Goal: Navigation & Orientation: Find specific page/section

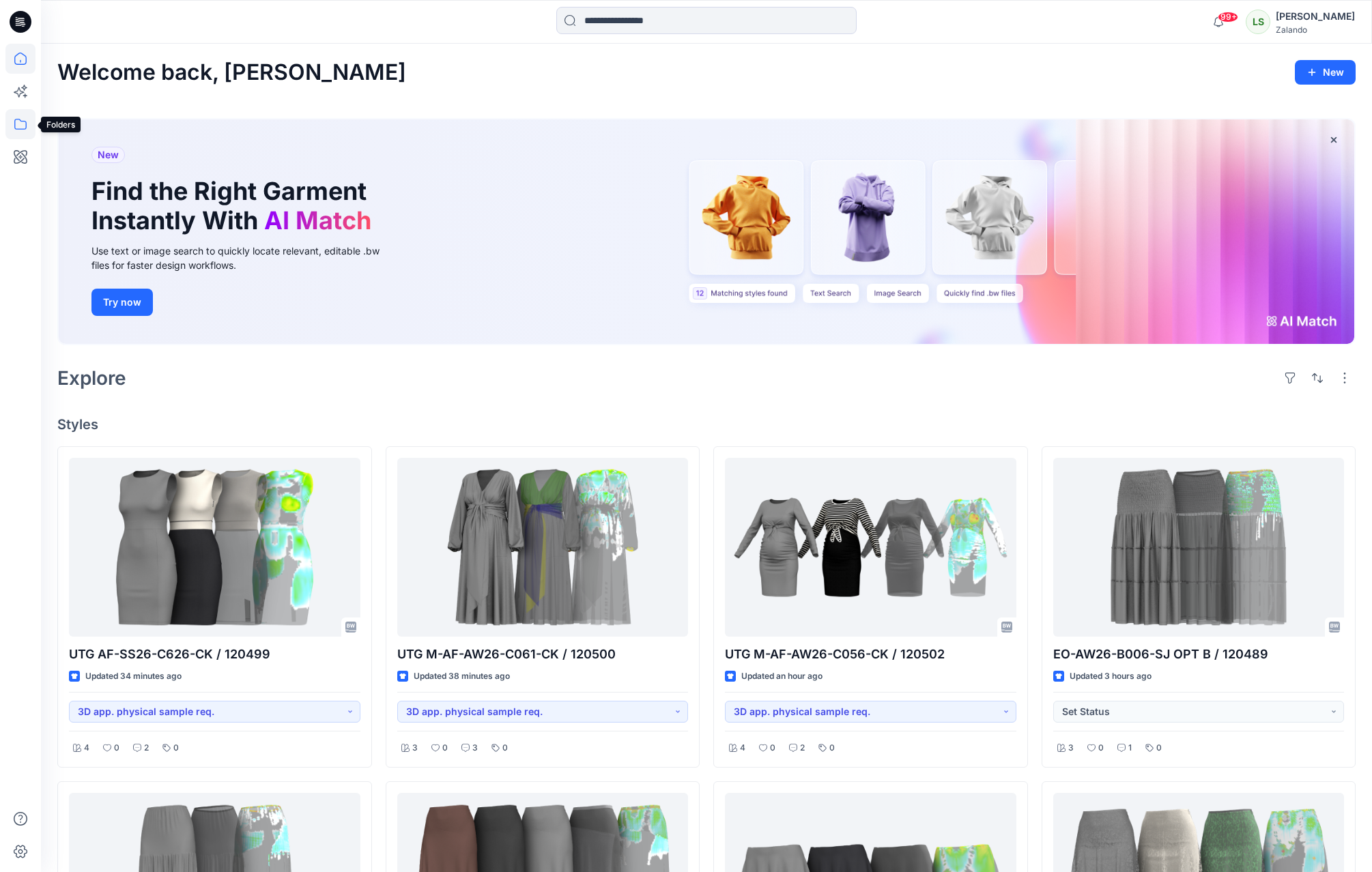
click at [25, 122] on icon at bounding box center [20, 124] width 30 height 30
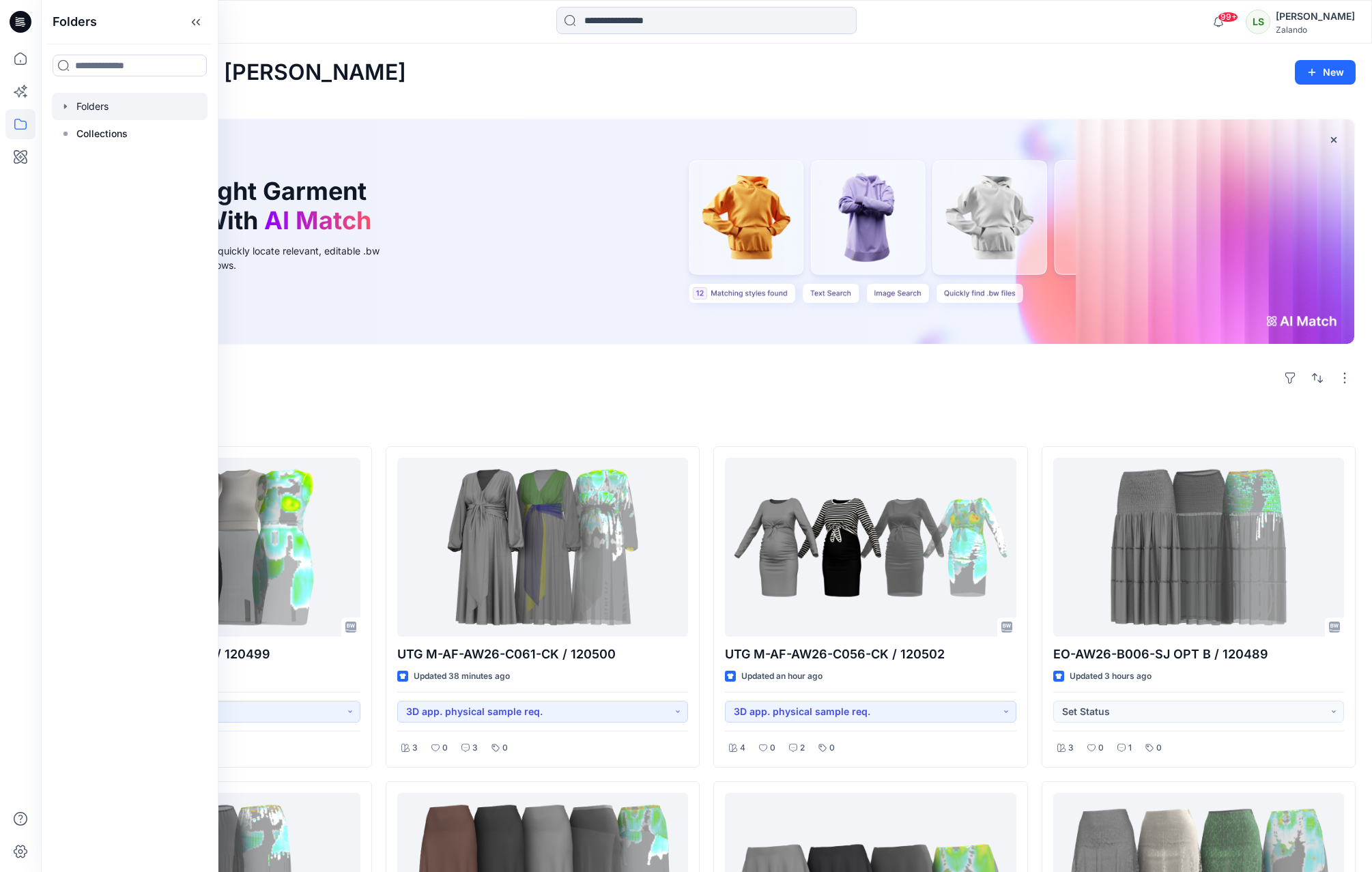
click at [65, 106] on icon "button" at bounding box center [65, 106] width 3 height 5
click at [108, 133] on div at bounding box center [147, 133] width 191 height 27
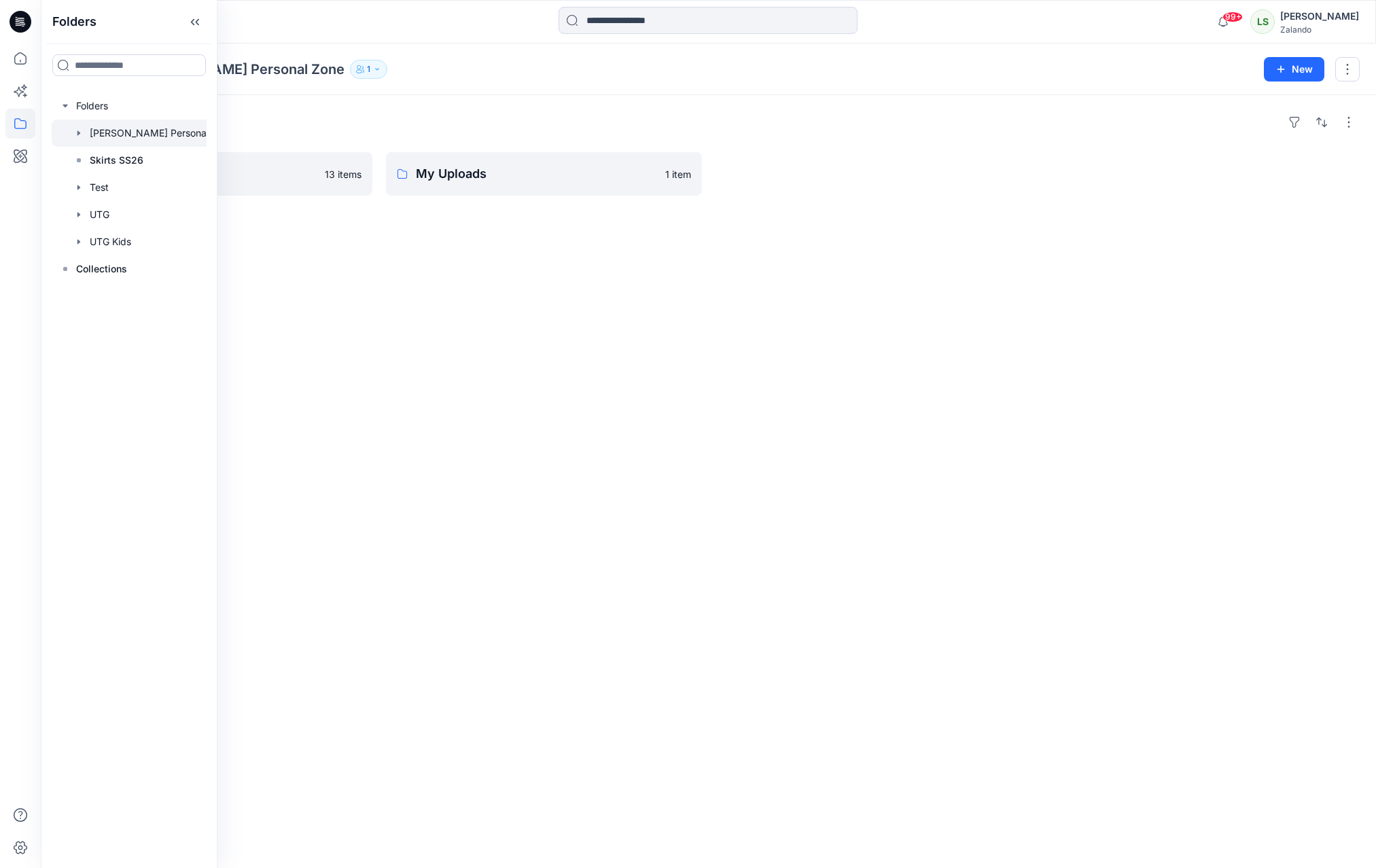
click at [413, 311] on div "Folders Trash 13 items My Uploads 1 item" at bounding box center [708, 481] width 1335 height 773
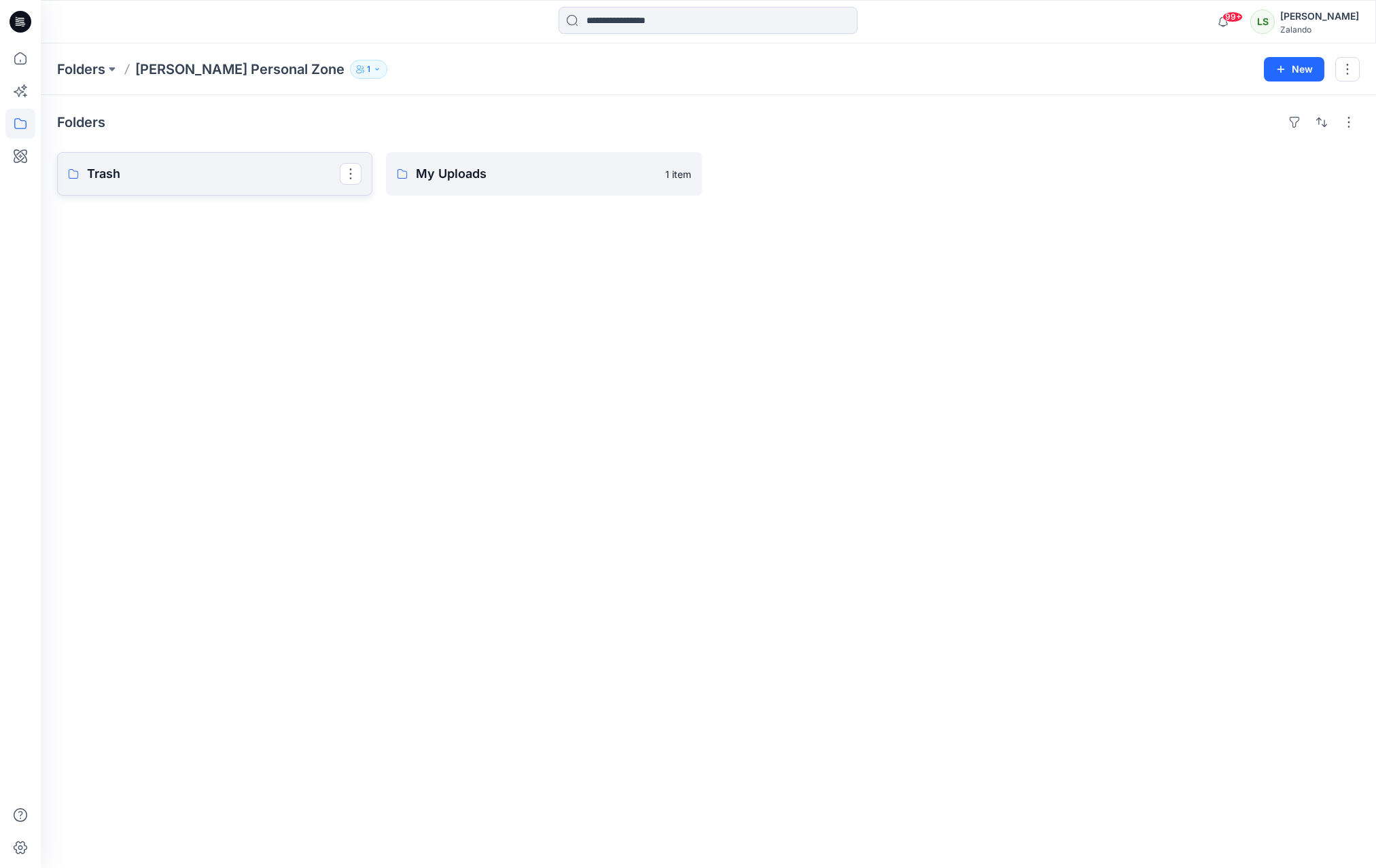
click at [314, 177] on p "Trash" at bounding box center [214, 173] width 253 height 19
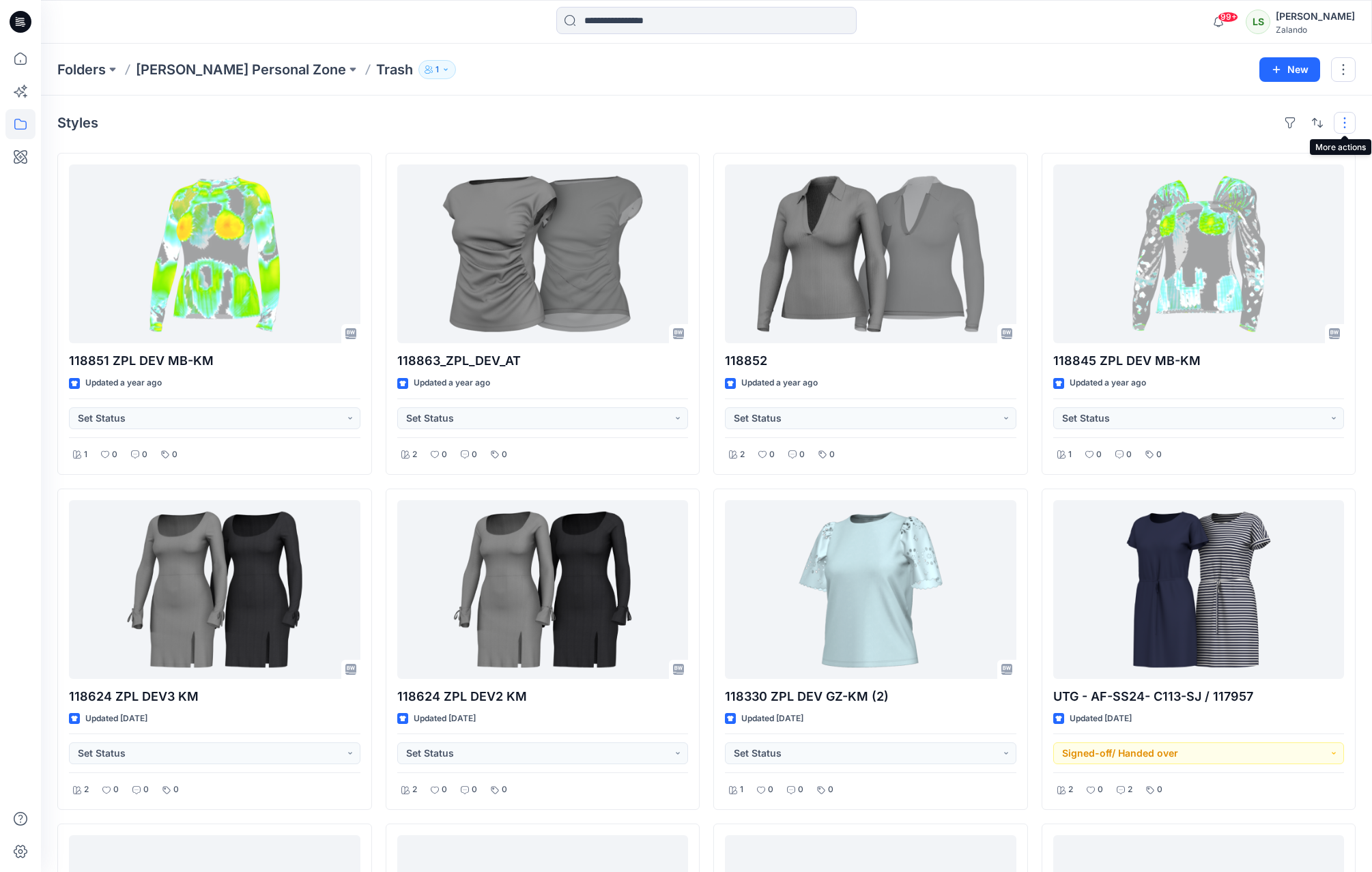
click at [1342, 123] on button "button" at bounding box center [1345, 123] width 22 height 22
click at [242, 69] on p "Sara Koustrup's Personal Zone" at bounding box center [241, 69] width 211 height 19
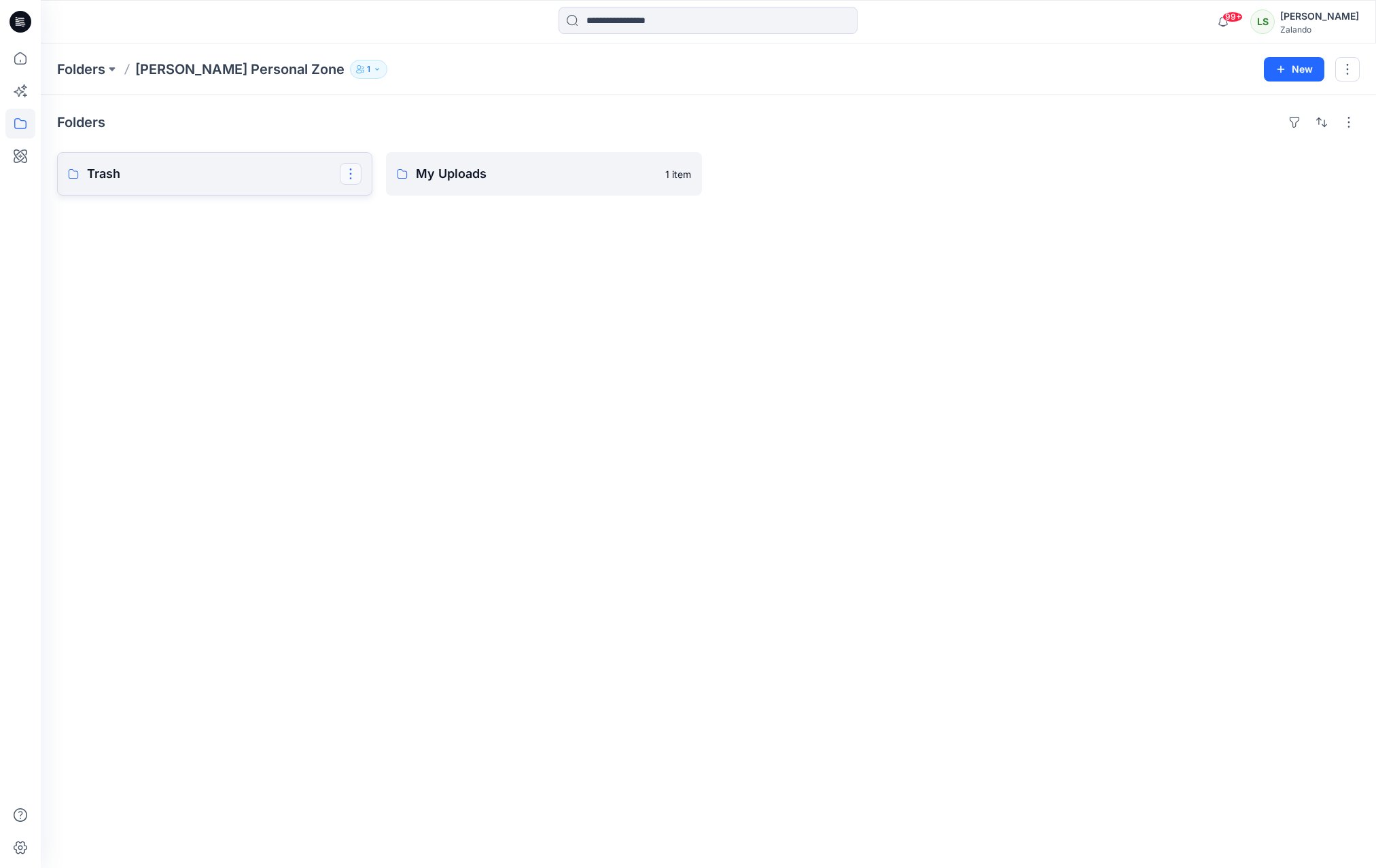
click at [349, 172] on button "button" at bounding box center [350, 173] width 22 height 22
click at [420, 261] on p "Delete Folder" at bounding box center [406, 262] width 78 height 14
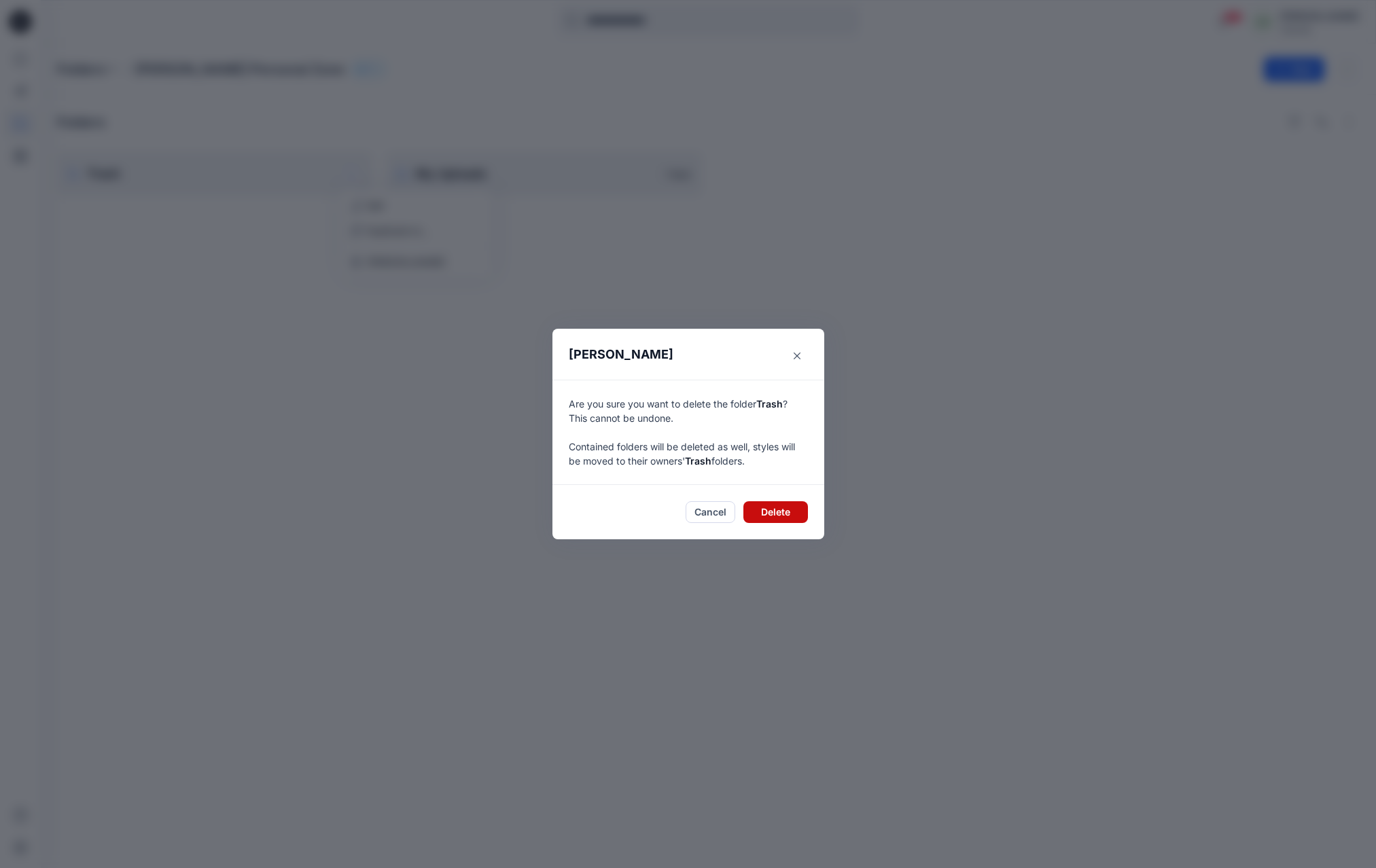
click at [773, 512] on button "Delete" at bounding box center [775, 512] width 64 height 22
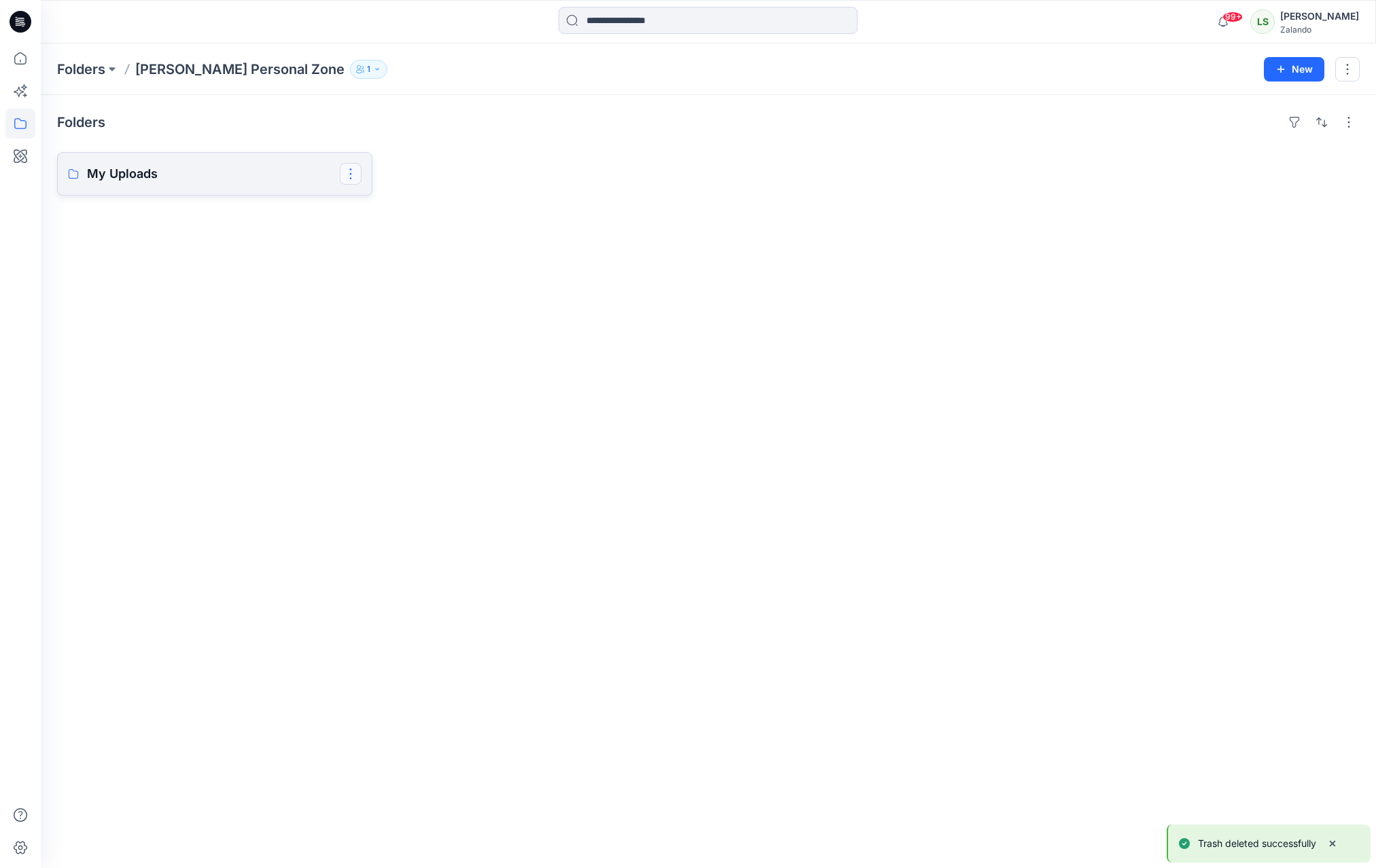
click at [352, 171] on button "button" at bounding box center [350, 173] width 22 height 22
click at [263, 173] on p "My Uploads" at bounding box center [214, 173] width 253 height 19
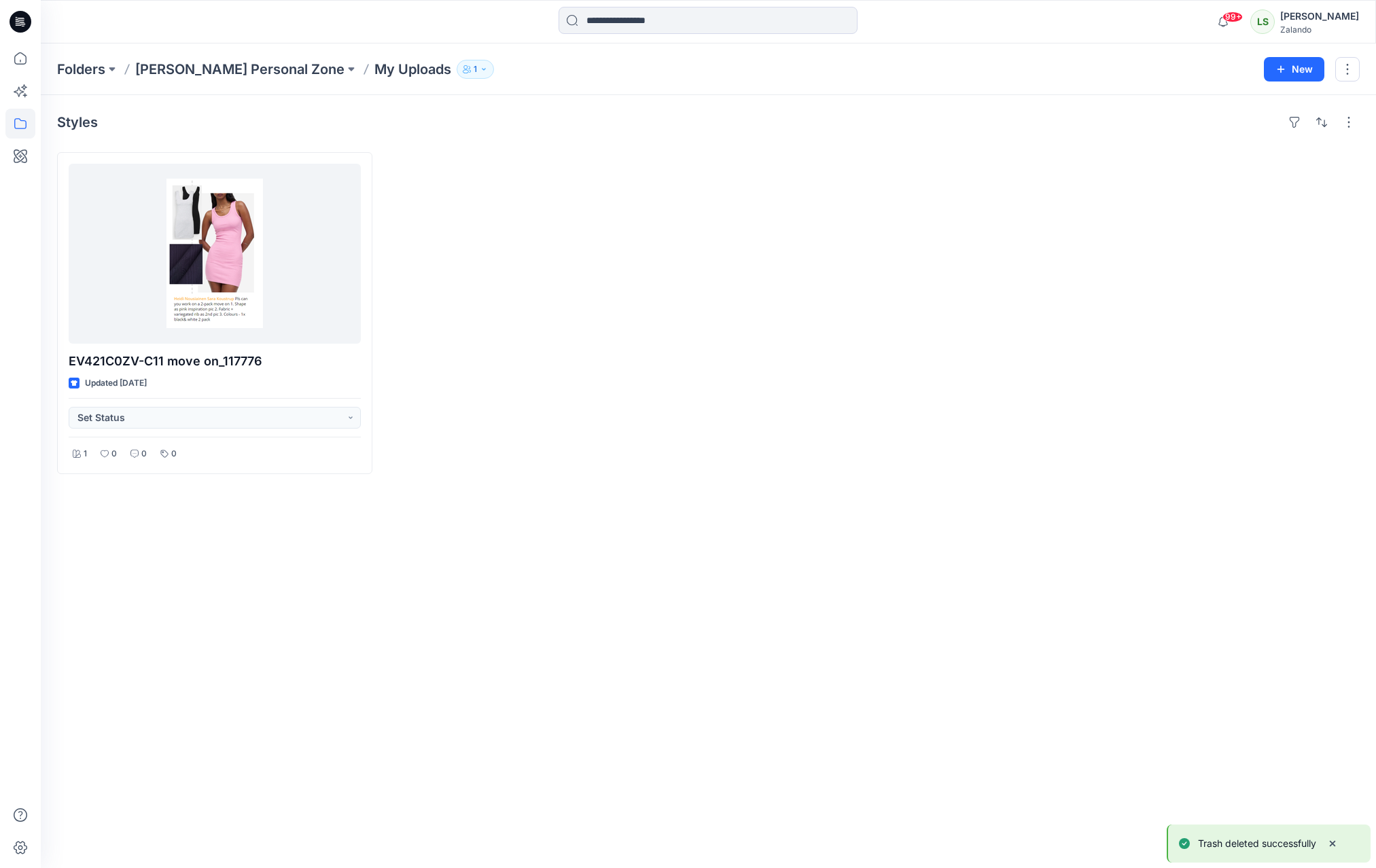
click at [263, 71] on p "Sara Koustrup's Personal Zone" at bounding box center [240, 69] width 210 height 19
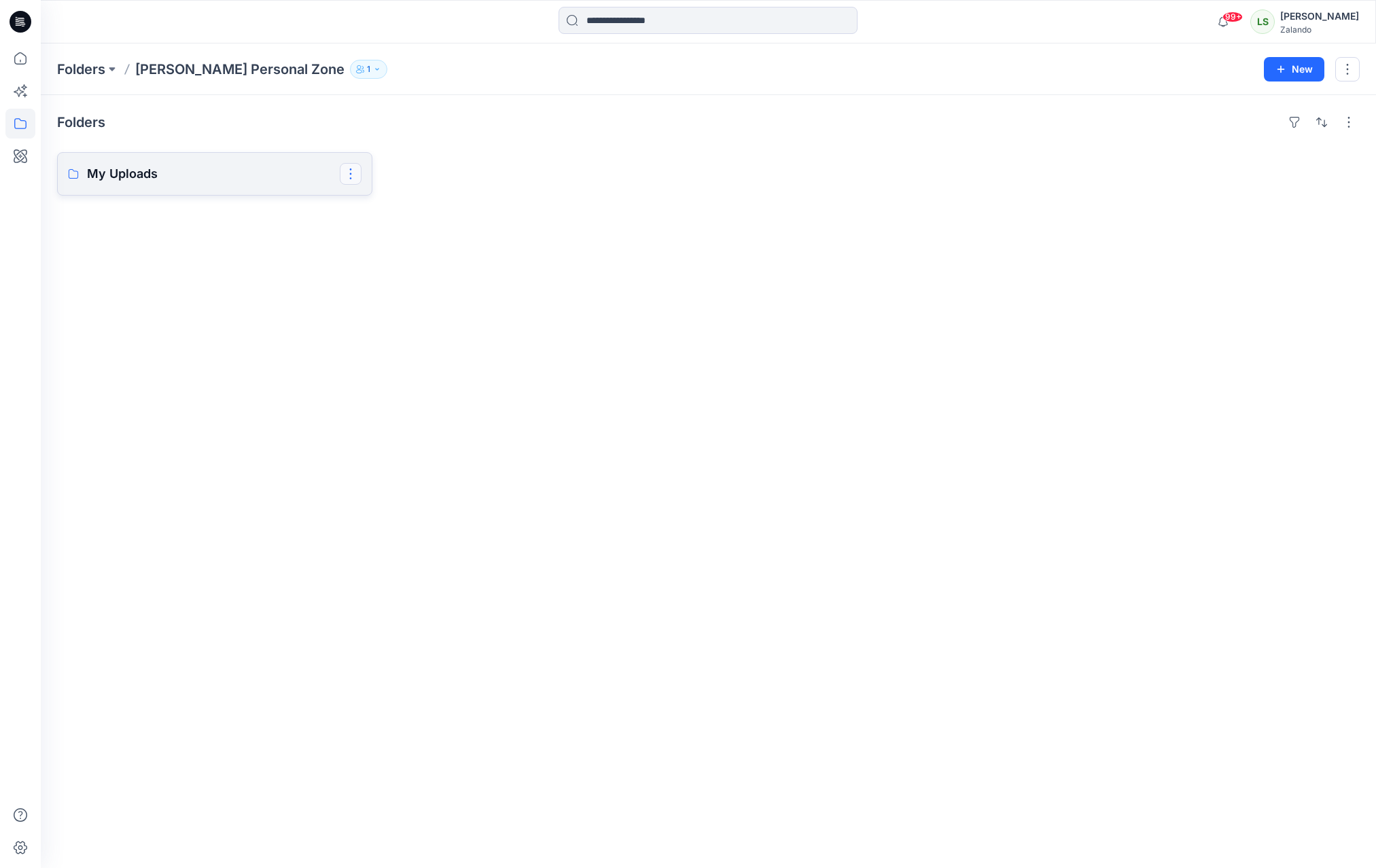
click at [353, 178] on button "button" at bounding box center [350, 173] width 22 height 22
click at [412, 265] on p "Delete Folder" at bounding box center [406, 262] width 78 height 14
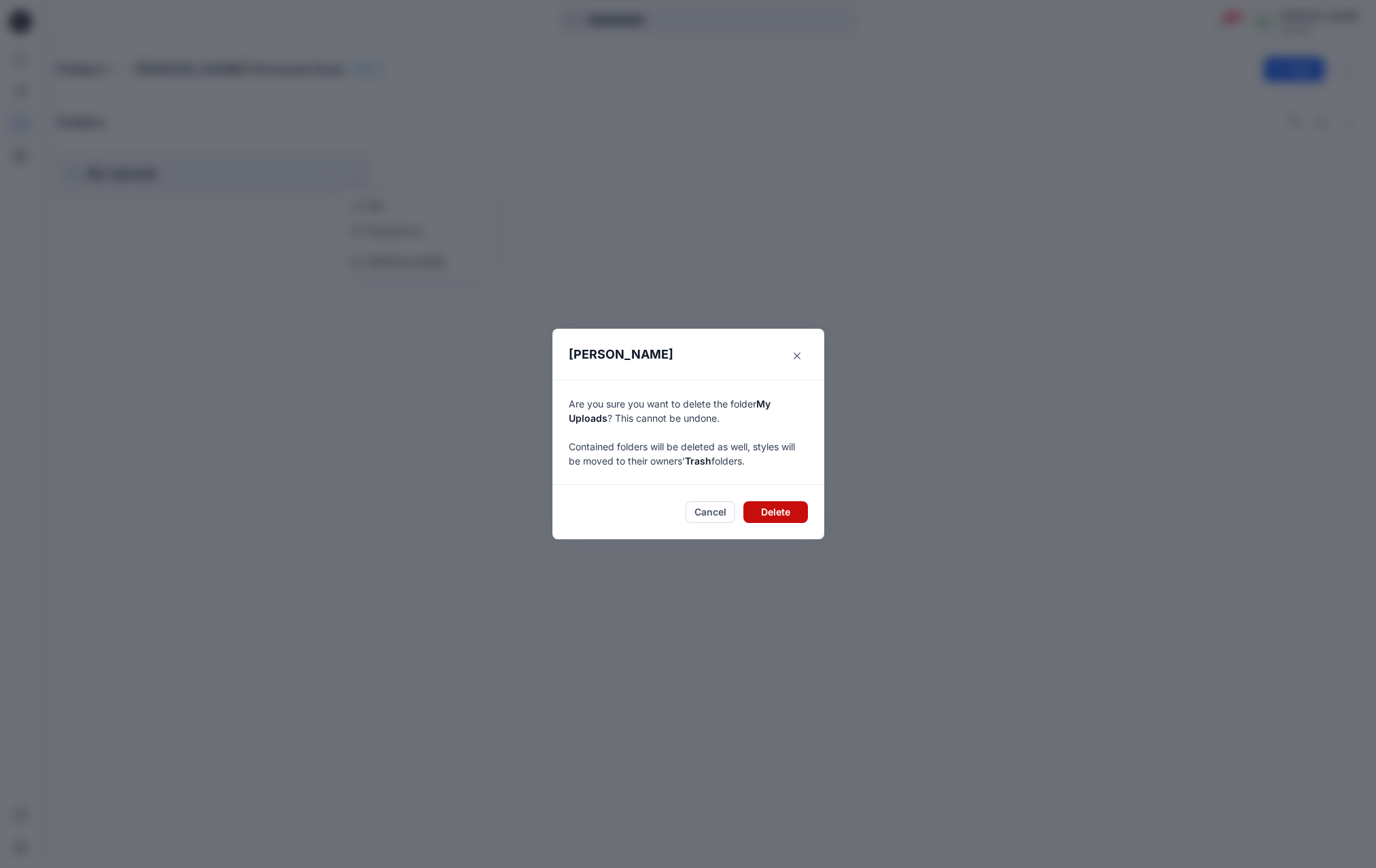
click at [784, 515] on button "Delete" at bounding box center [775, 512] width 64 height 22
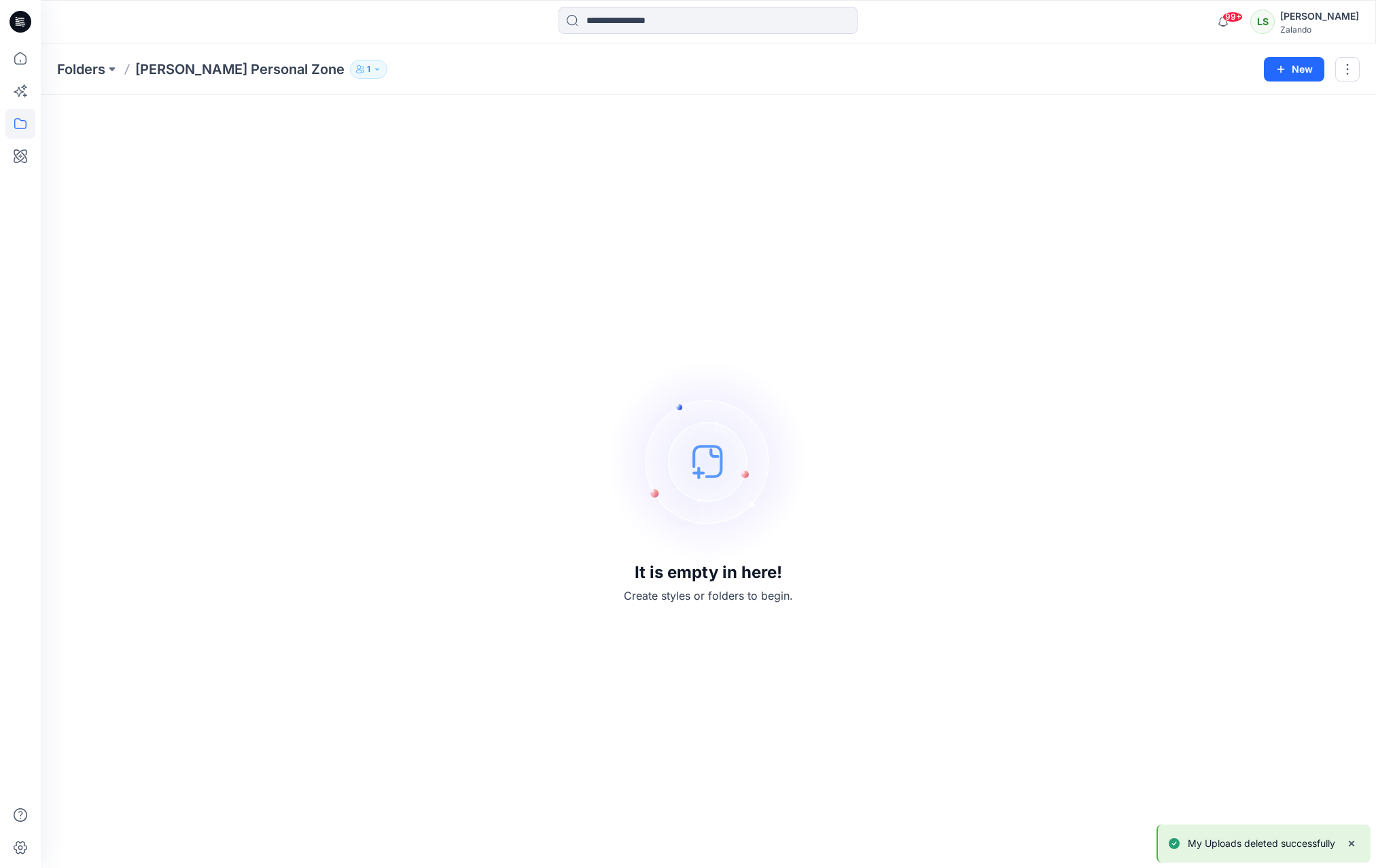
click at [98, 69] on p "Folders" at bounding box center [81, 69] width 48 height 19
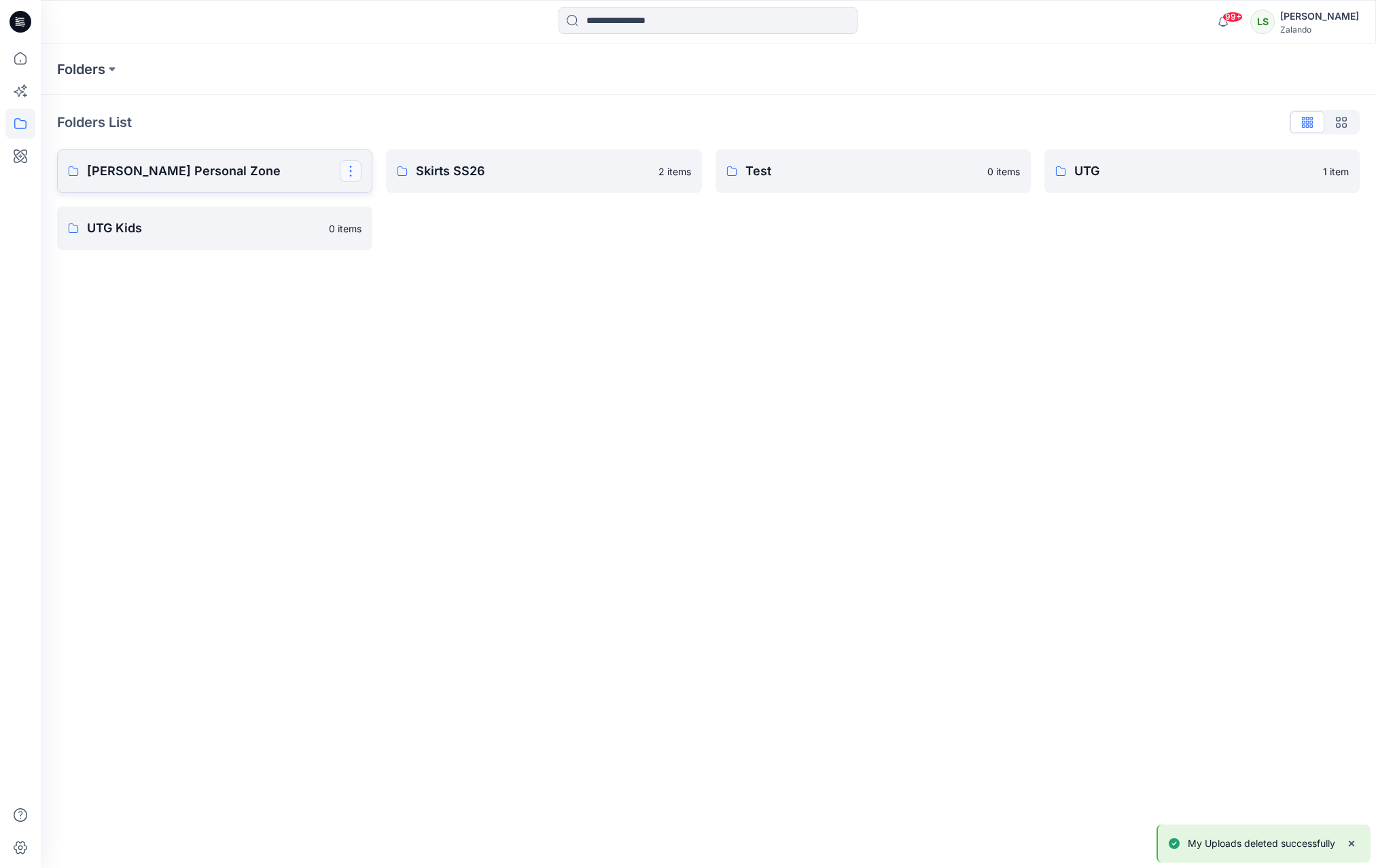
click at [351, 171] on button "button" at bounding box center [350, 171] width 22 height 22
click at [380, 286] on p "Delete Folder" at bounding box center [406, 284] width 78 height 14
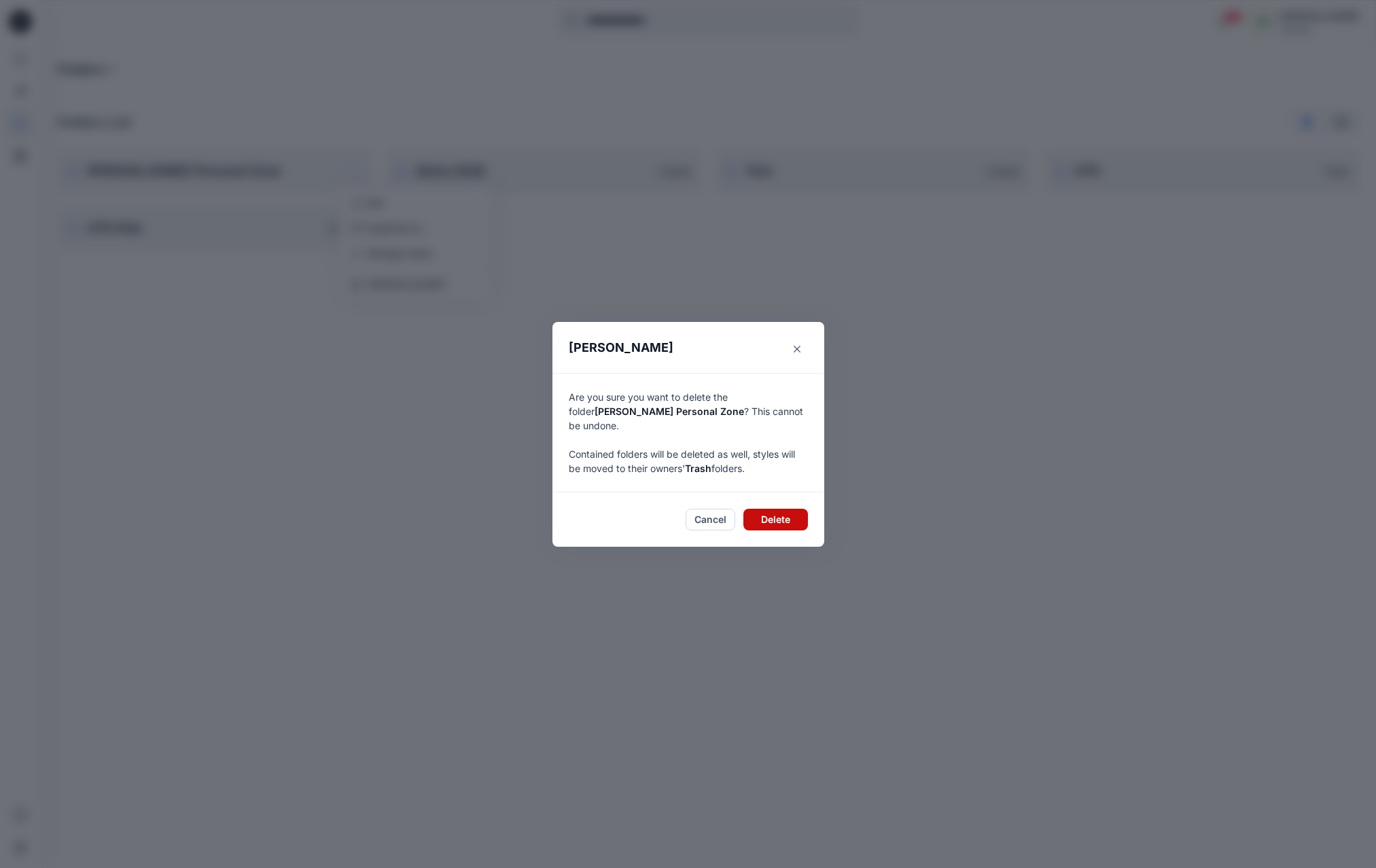
click at [765, 509] on button "Delete" at bounding box center [775, 520] width 64 height 22
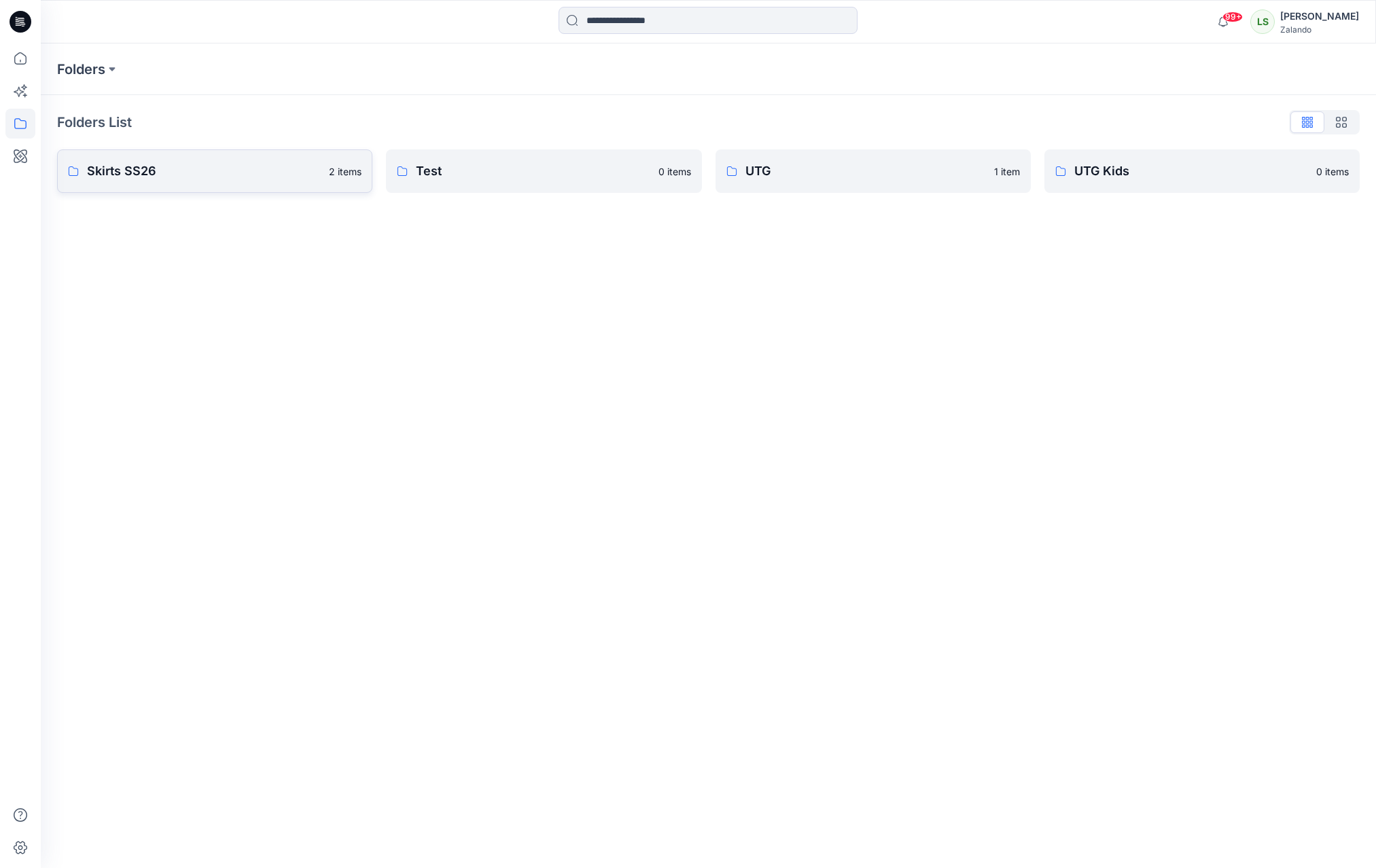
click at [174, 170] on p "Skirts SS26" at bounding box center [204, 171] width 234 height 19
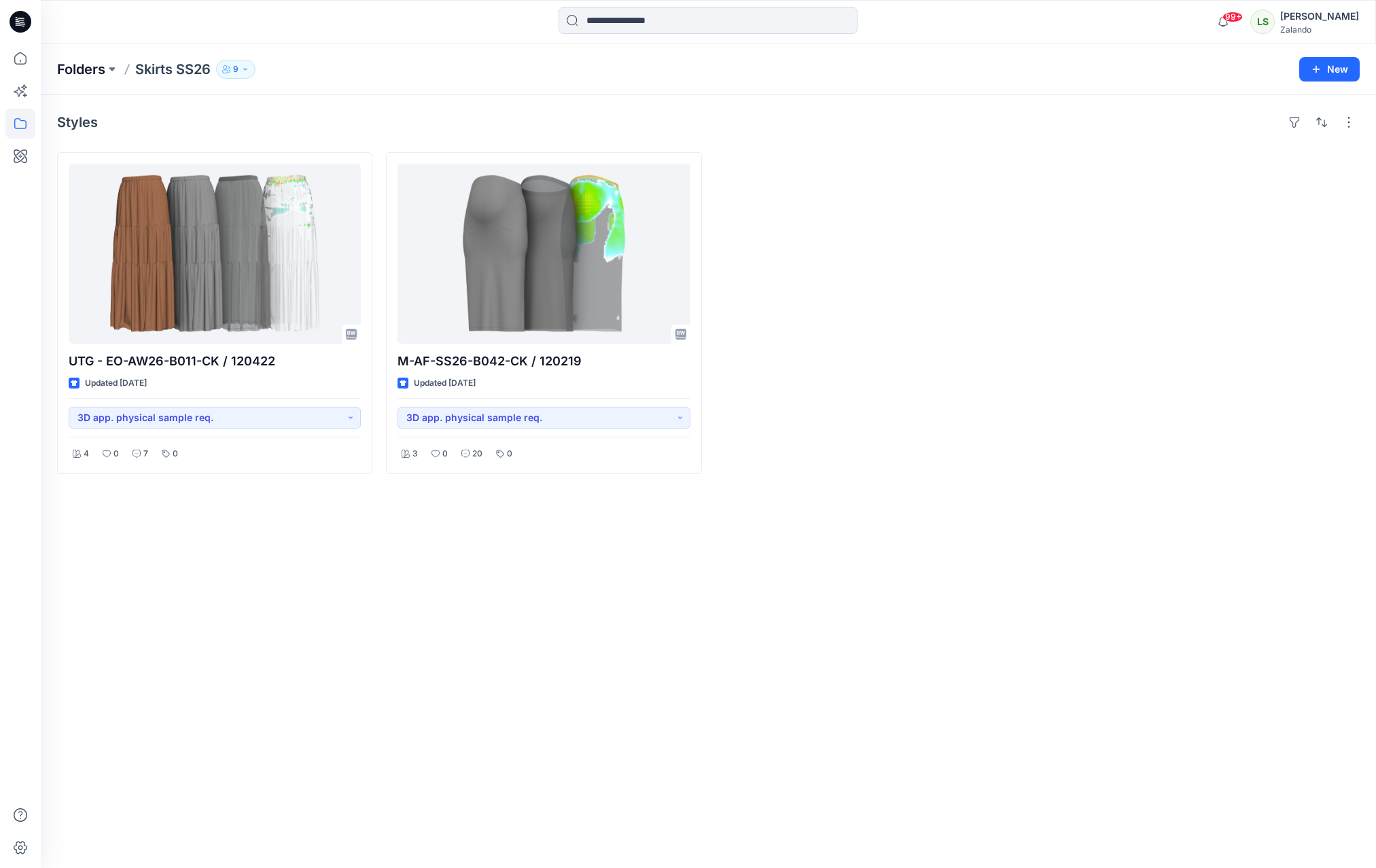
click at [79, 70] on p "Folders" at bounding box center [81, 69] width 48 height 19
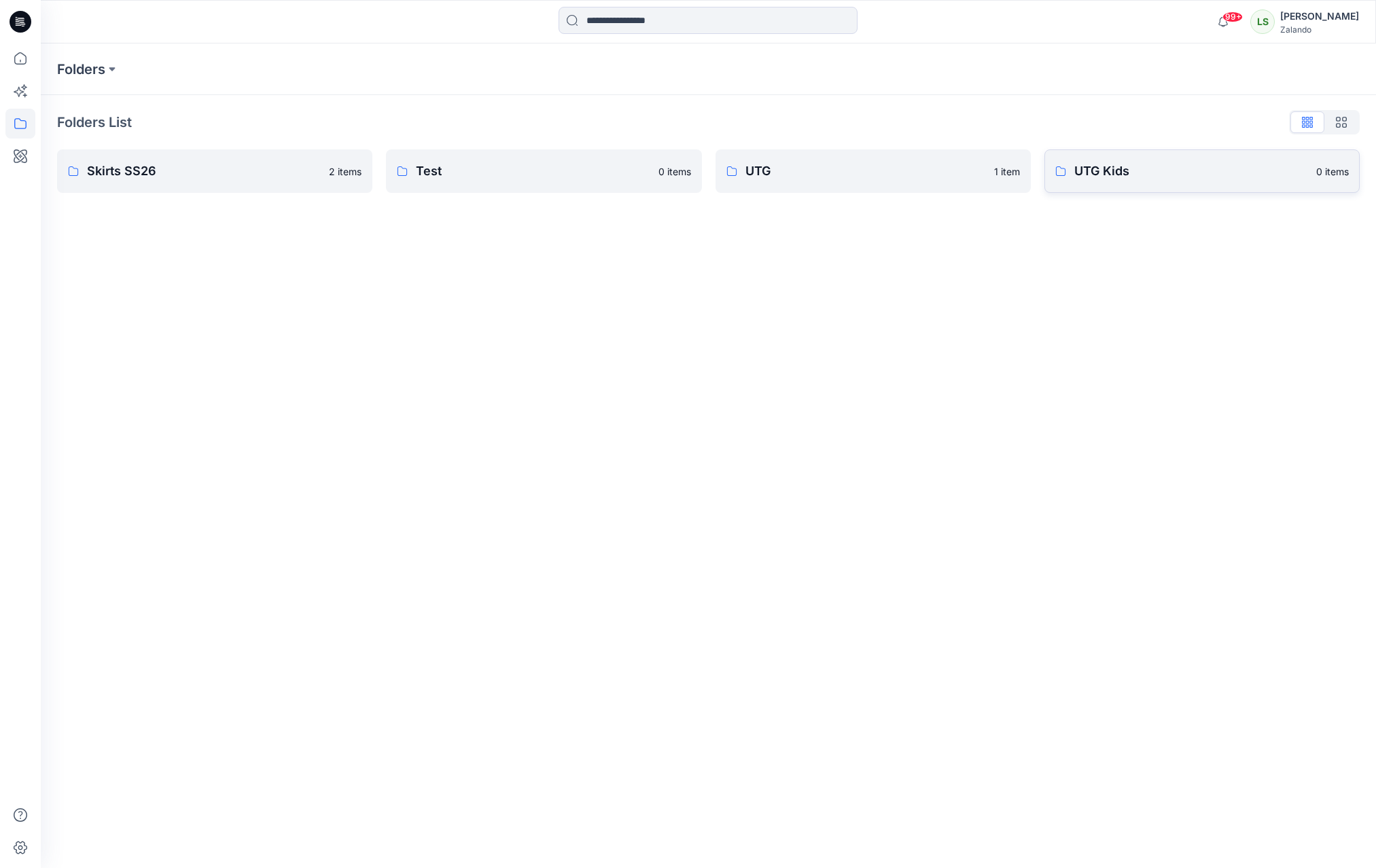
click at [1123, 170] on p "UTG Kids" at bounding box center [1191, 171] width 234 height 19
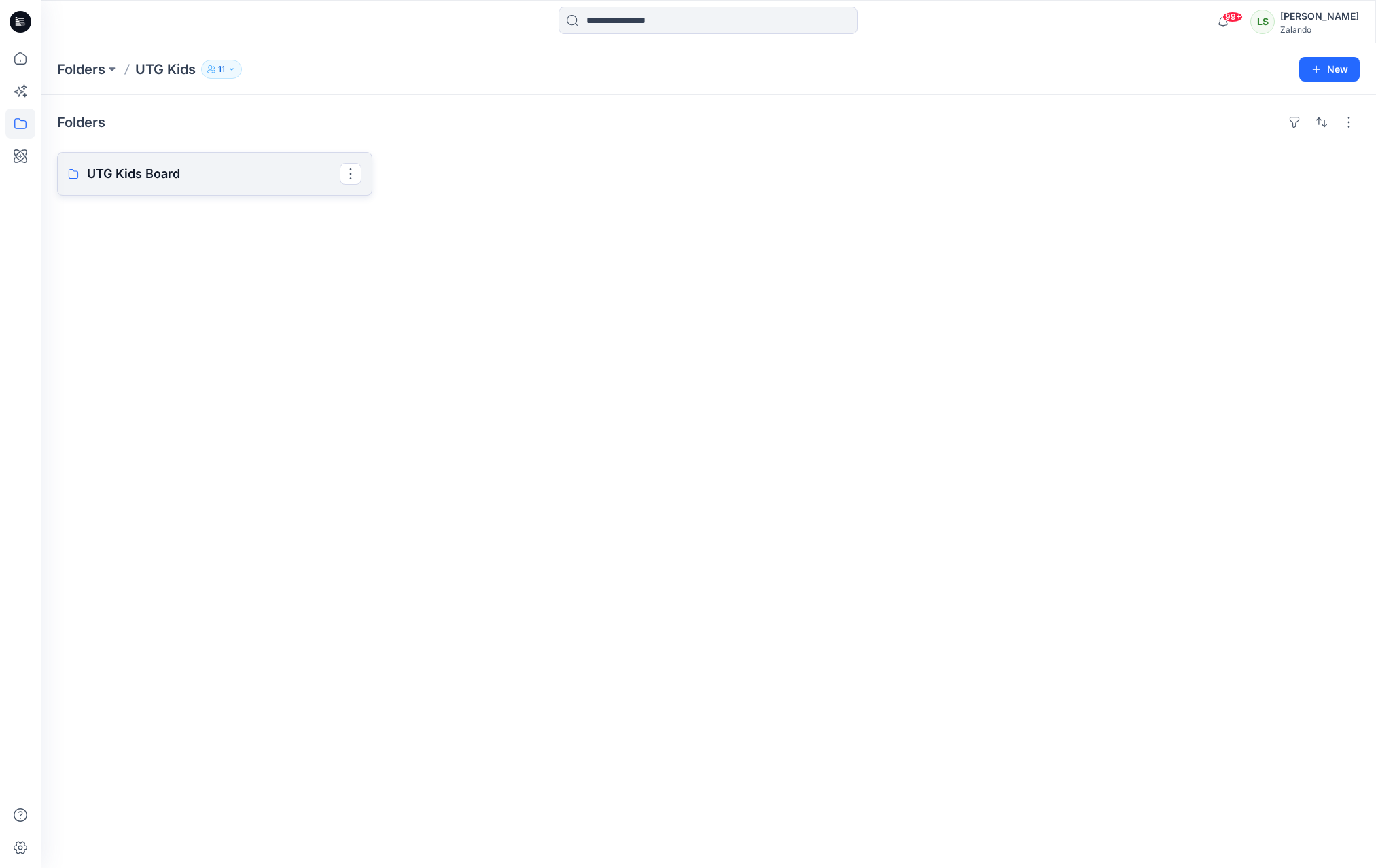
click at [256, 177] on p "UTG Kids Board" at bounding box center [214, 173] width 253 height 19
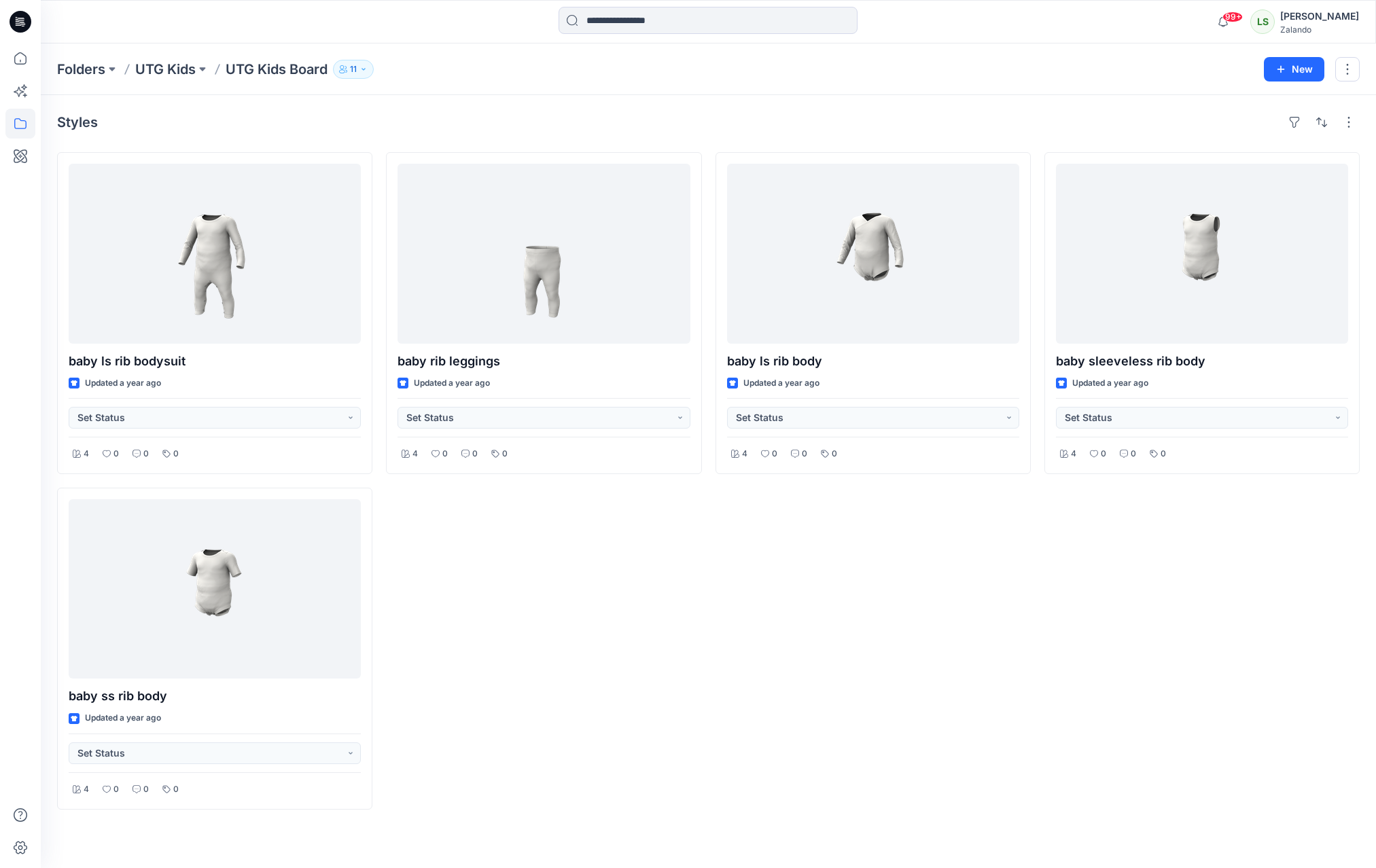
click at [21, 19] on icon at bounding box center [20, 22] width 22 height 22
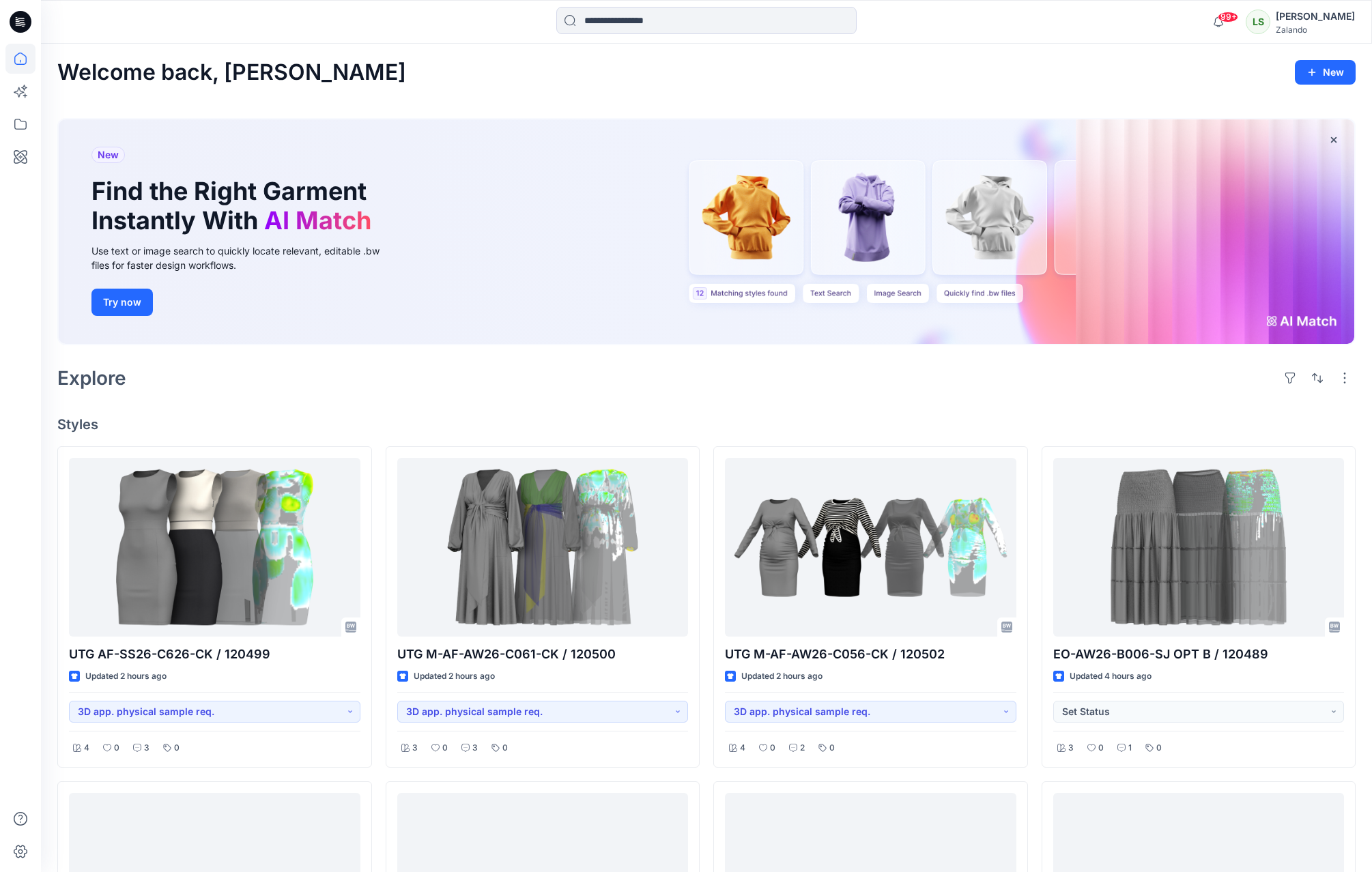
click at [283, 8] on div at bounding box center [207, 22] width 333 height 30
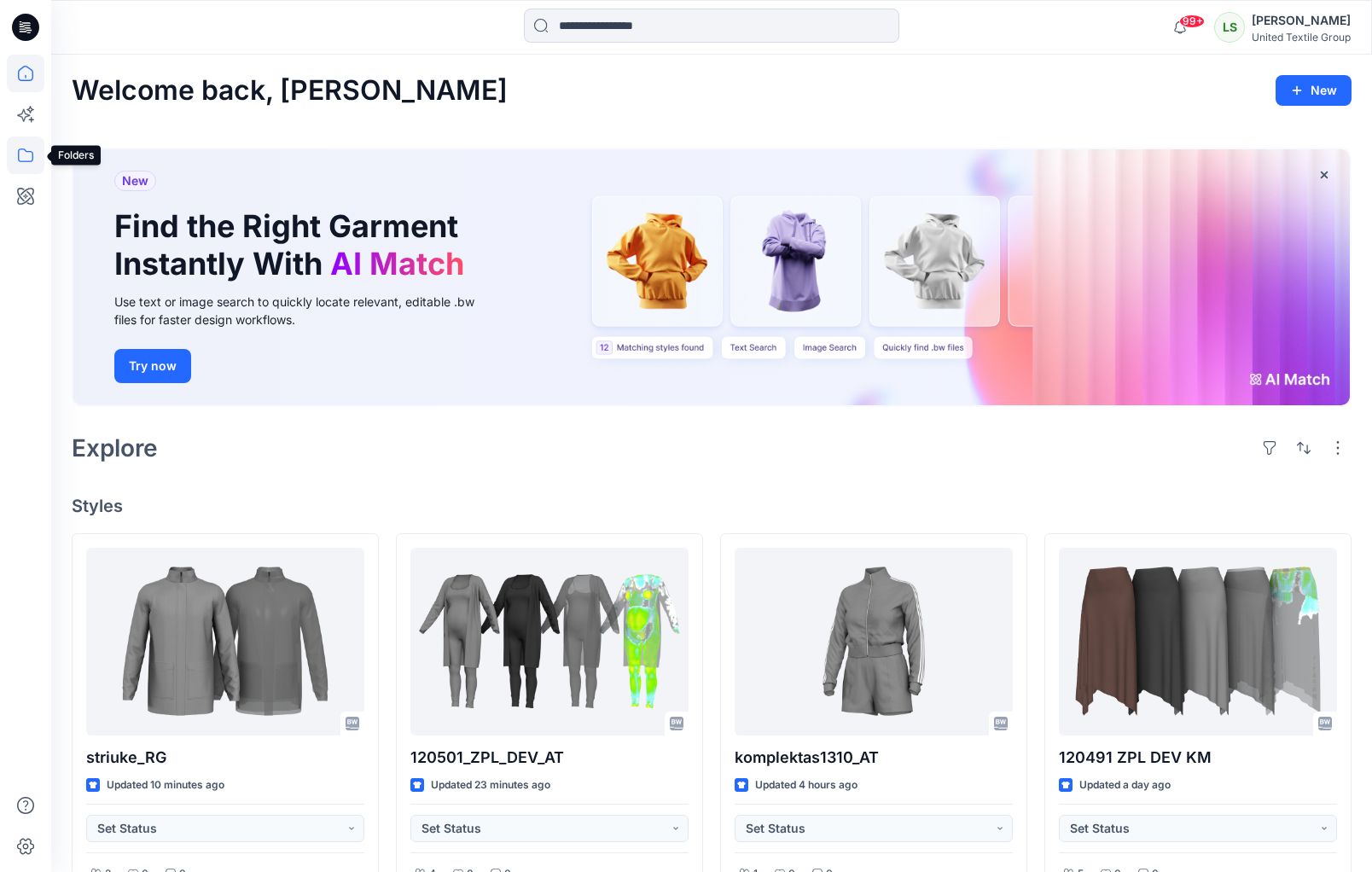
click at [28, 154] on icon at bounding box center [25, 155] width 38 height 38
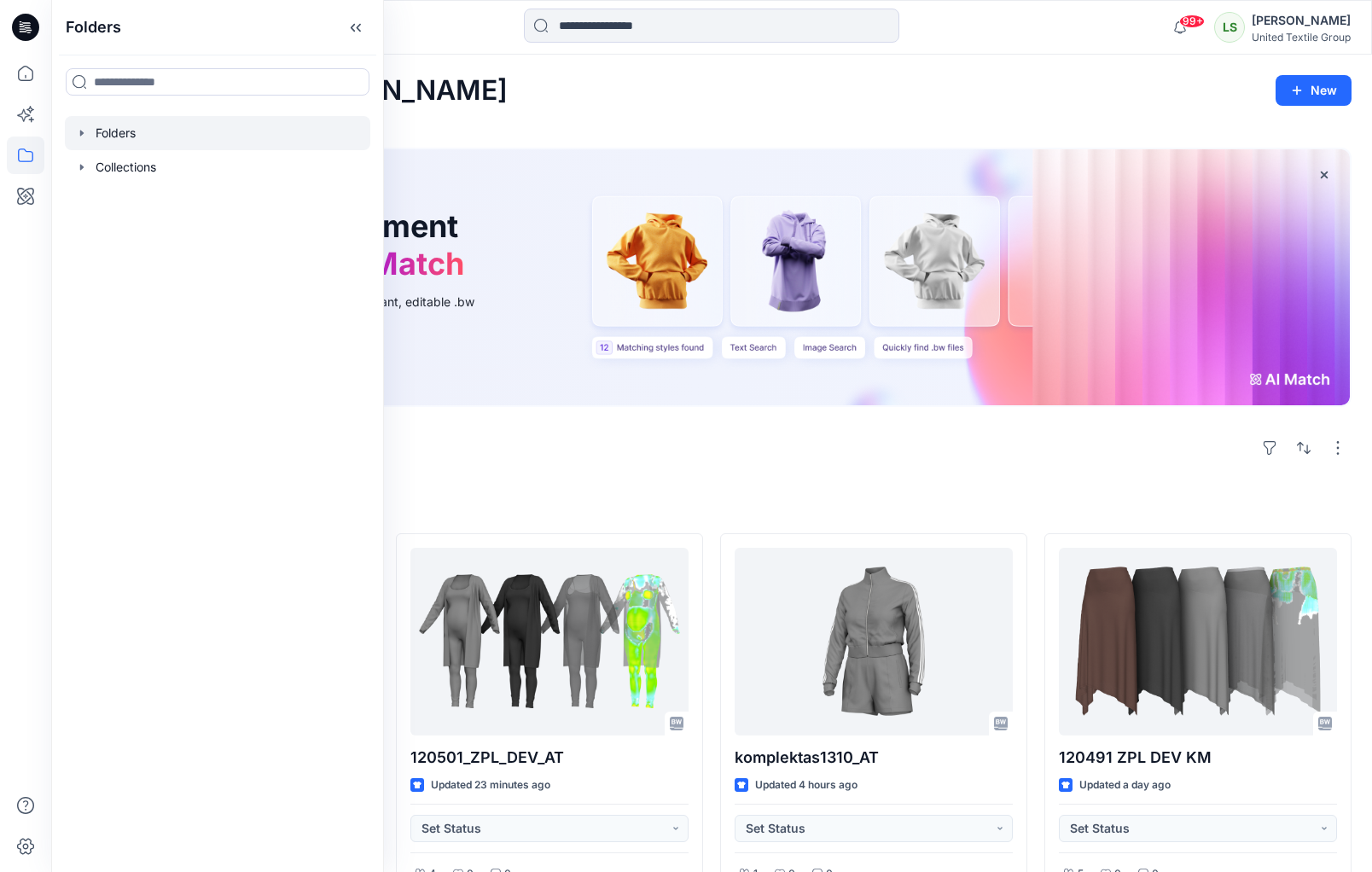
click at [96, 137] on div at bounding box center [218, 132] width 305 height 34
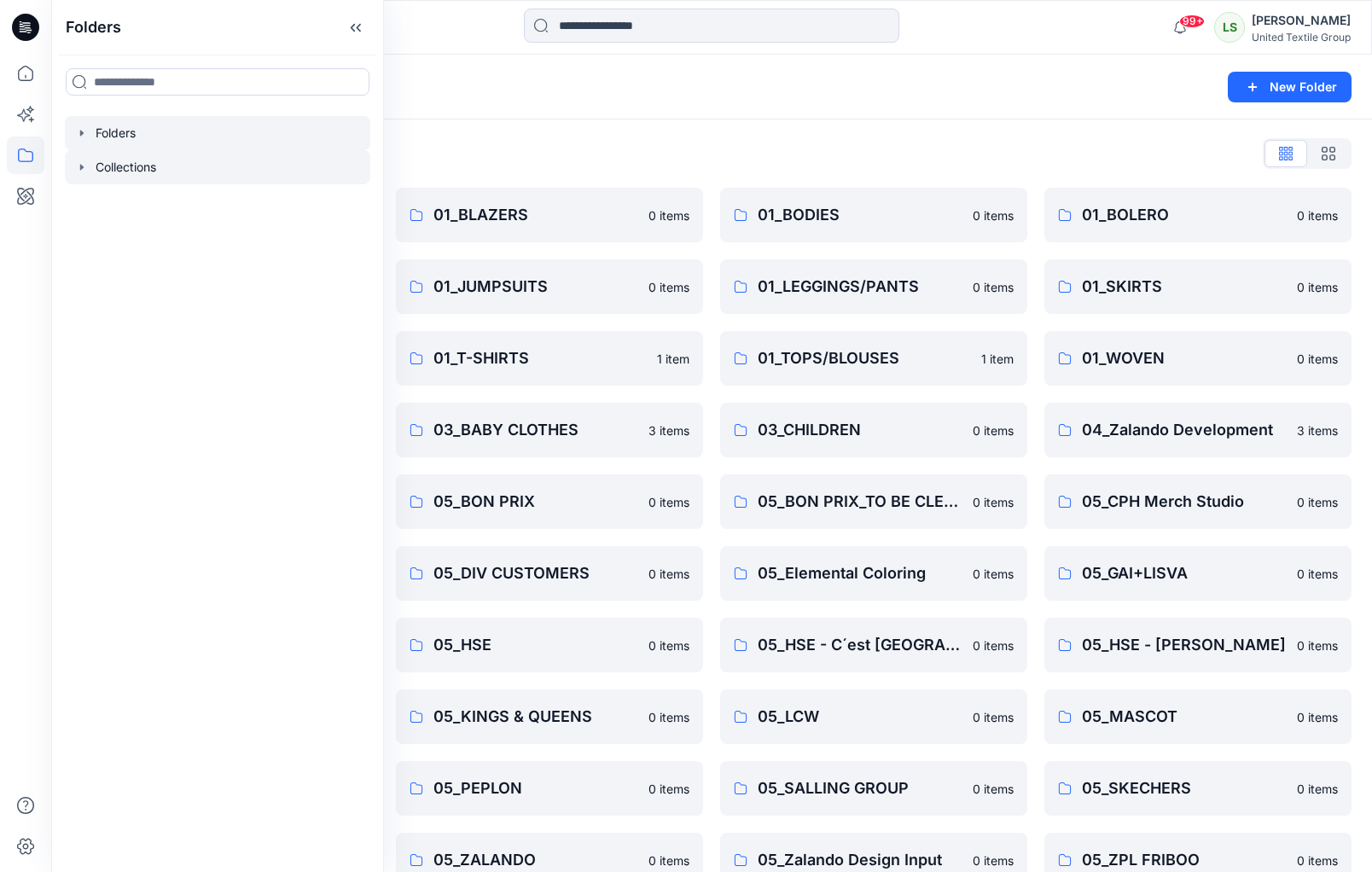
click at [132, 174] on div at bounding box center [218, 167] width 305 height 34
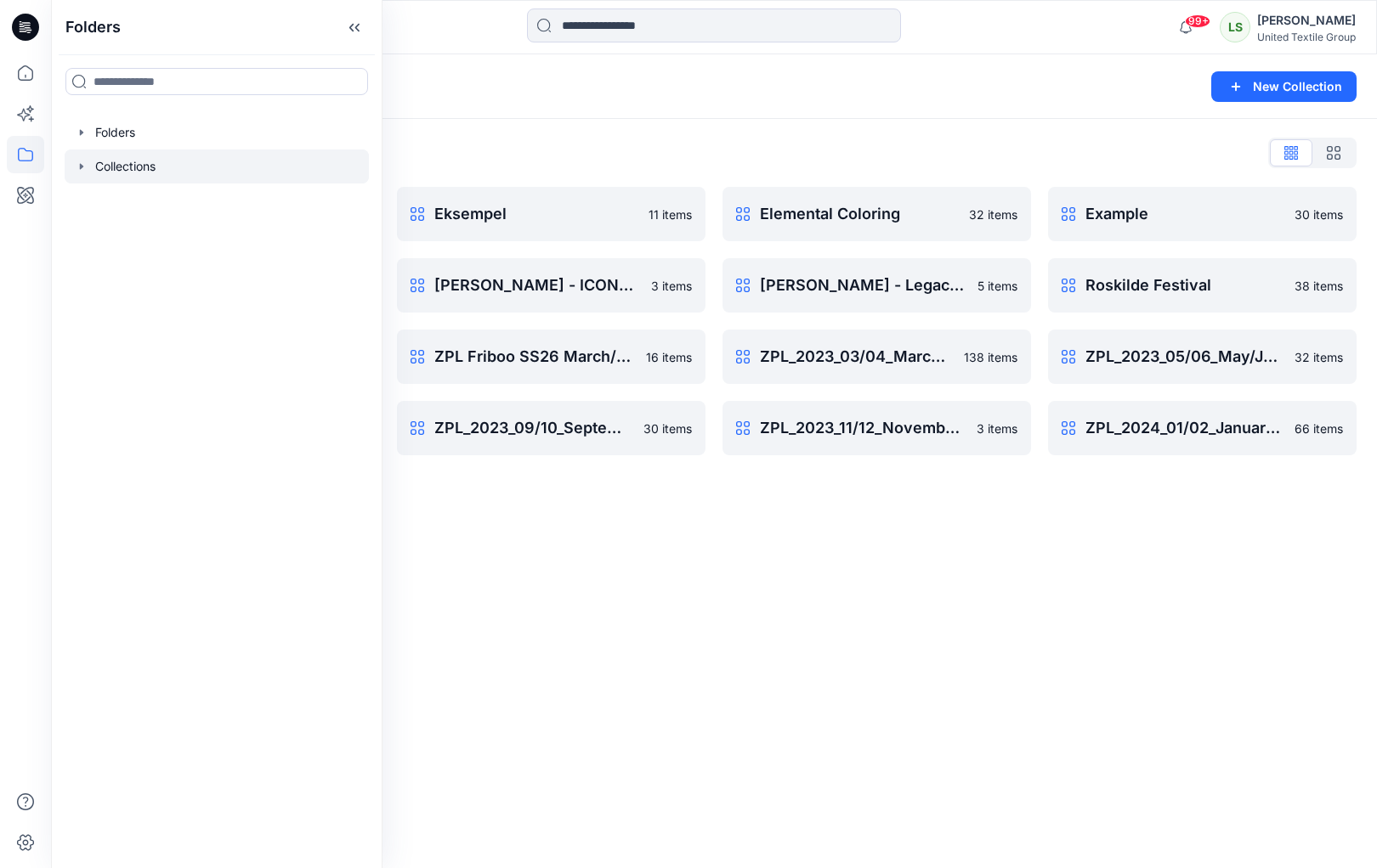
click at [810, 527] on div "Collections New Collection Collections List Collection example 13 items HSE Col…" at bounding box center [714, 461] width 1326 height 814
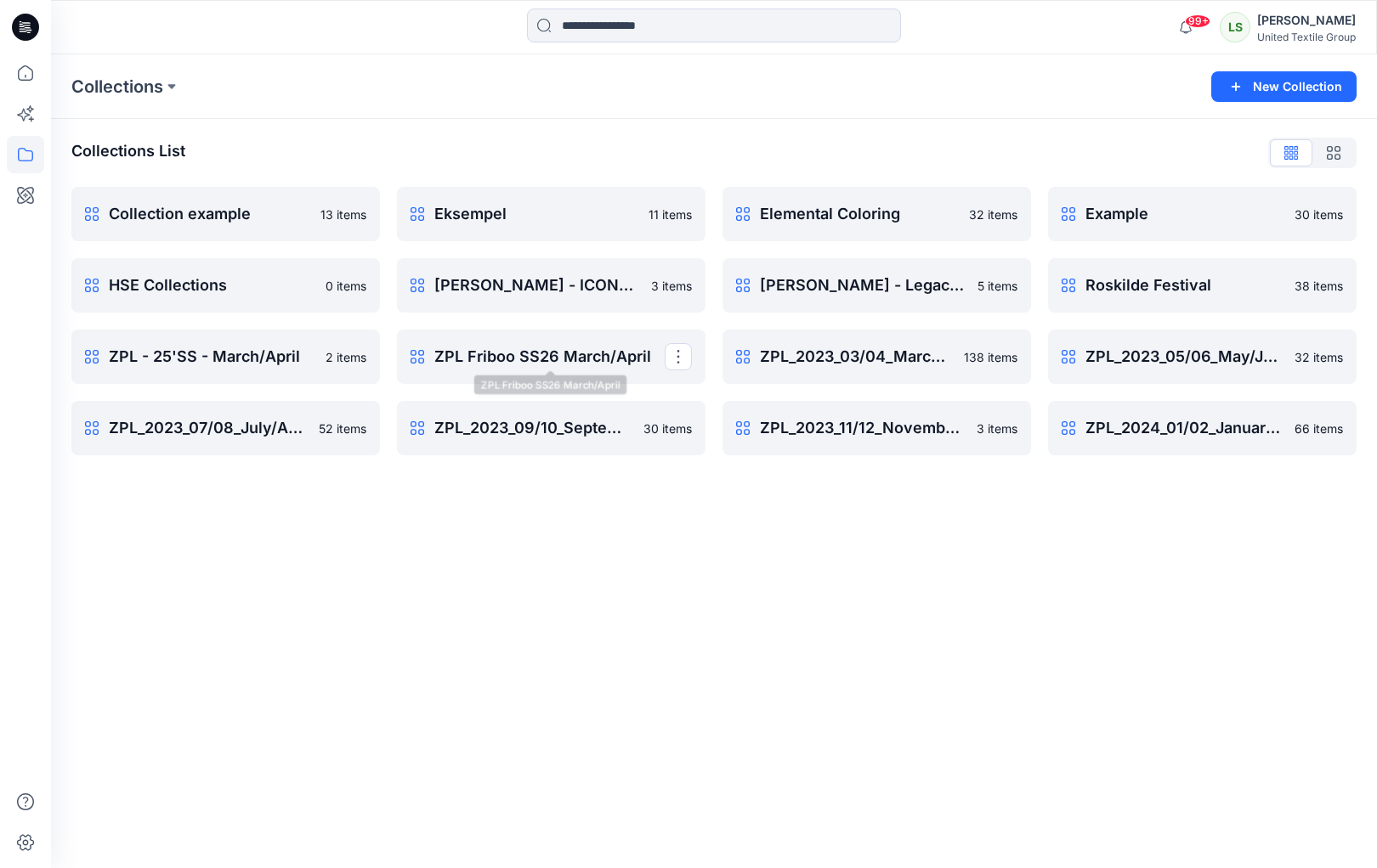
click at [564, 358] on p "ZPL Friboo SS26 March/April" at bounding box center [550, 356] width 231 height 24
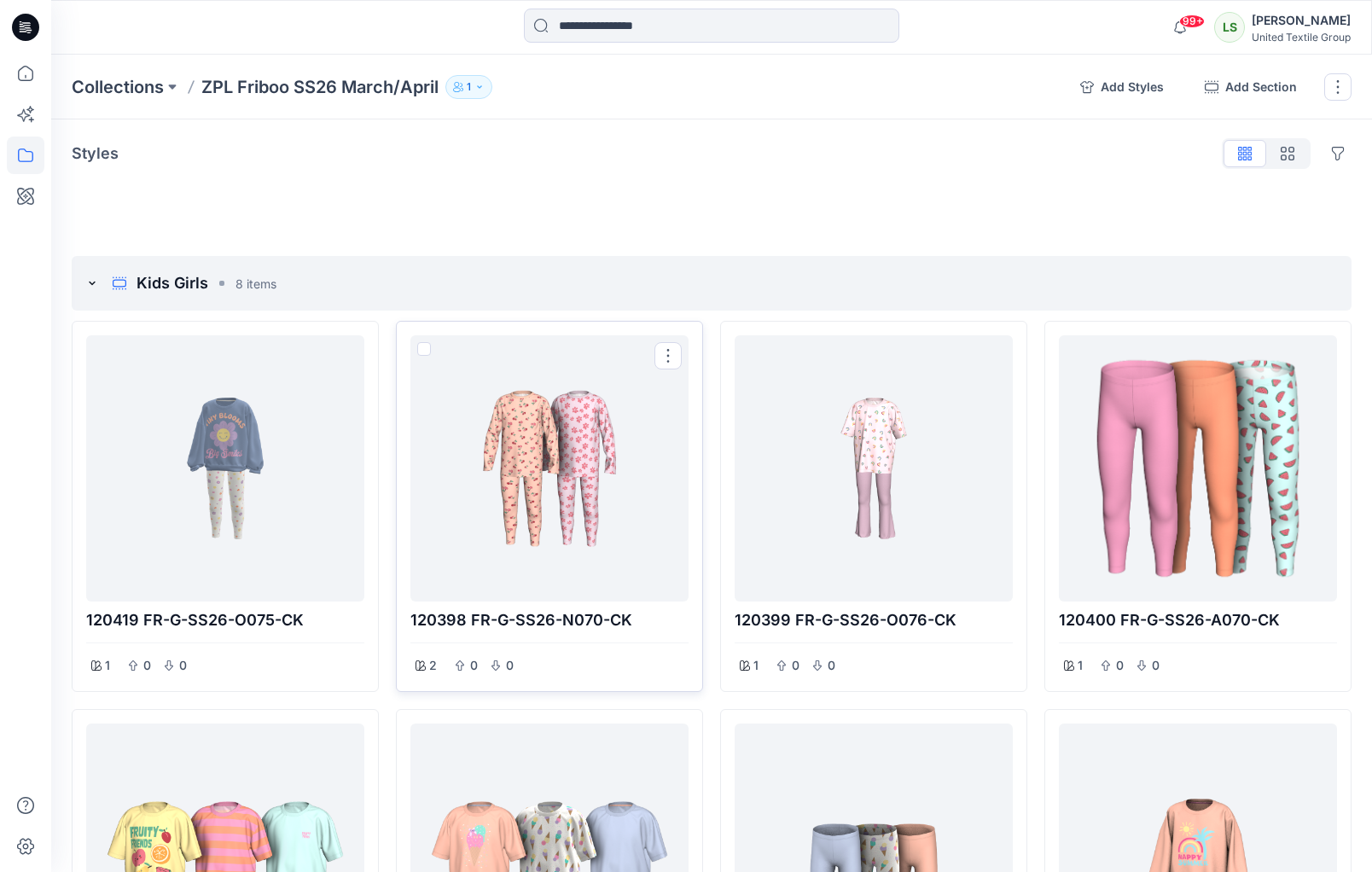
click at [545, 488] on div at bounding box center [550, 468] width 265 height 253
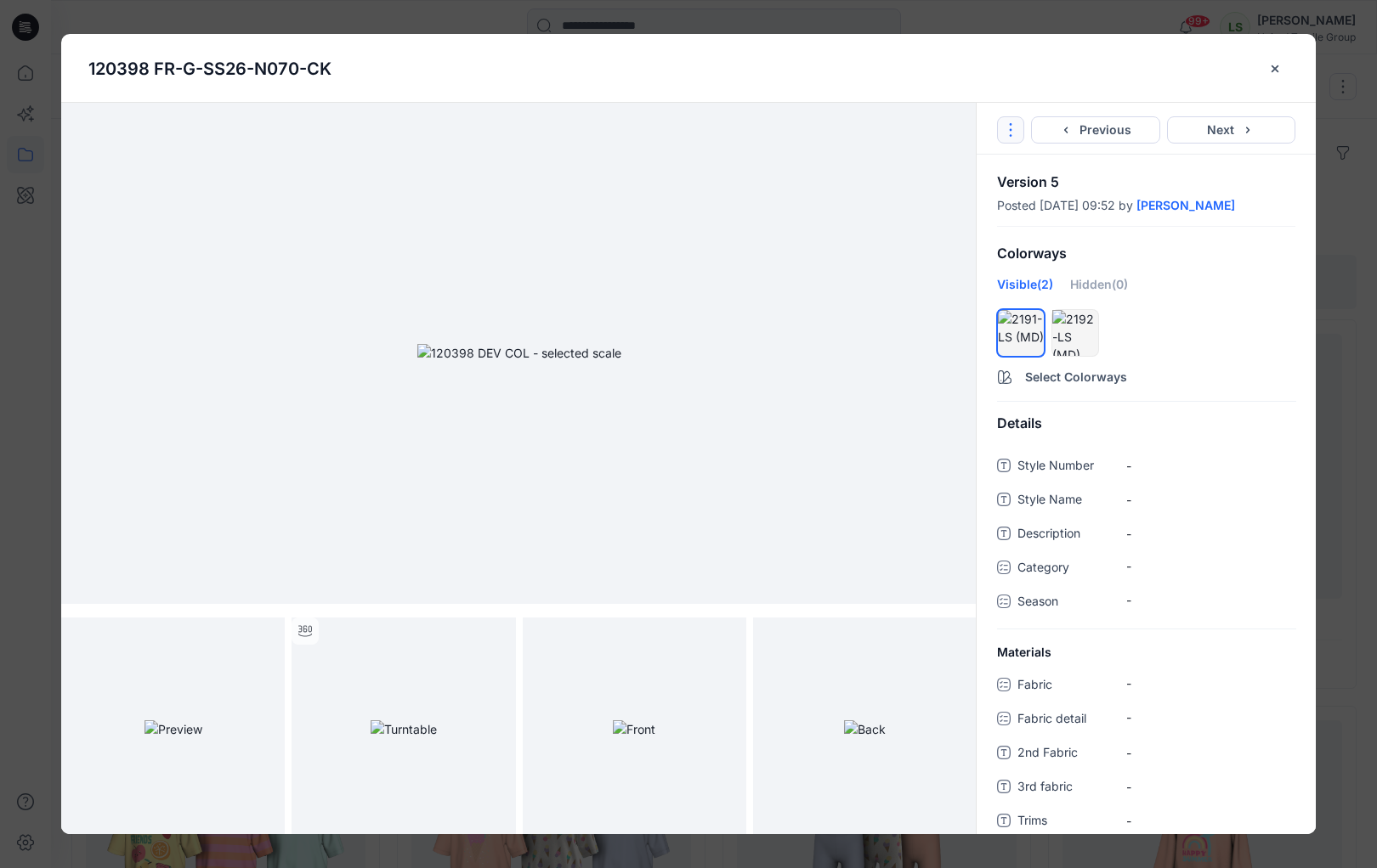
click at [1007, 134] on icon "Options" at bounding box center [1011, 130] width 14 height 14
click at [1000, 173] on link "Go to Original Style" at bounding box center [1010, 170] width 205 height 34
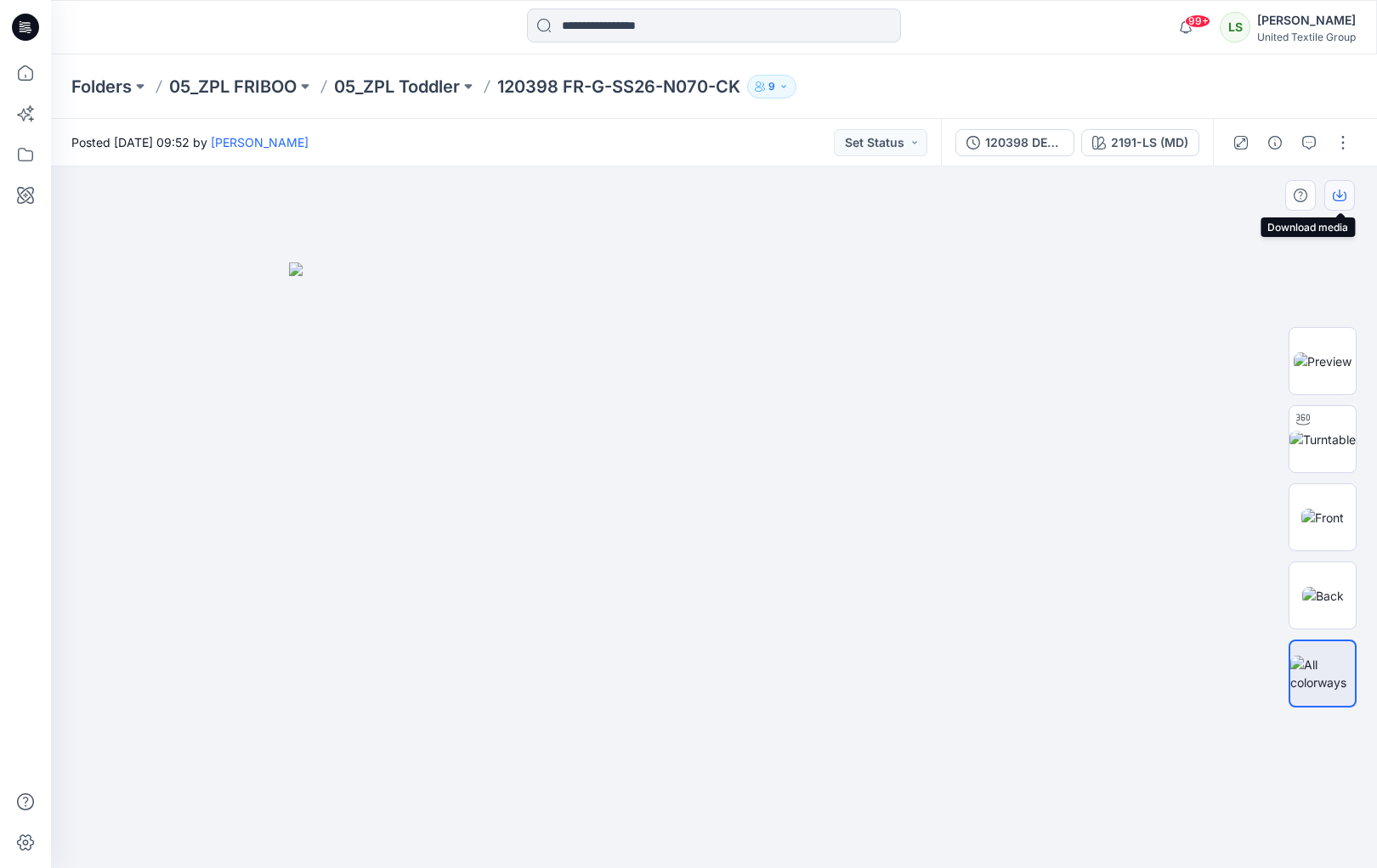
click at [1340, 197] on icon "button" at bounding box center [1339, 196] width 14 height 14
